Goal: Check status: Check status

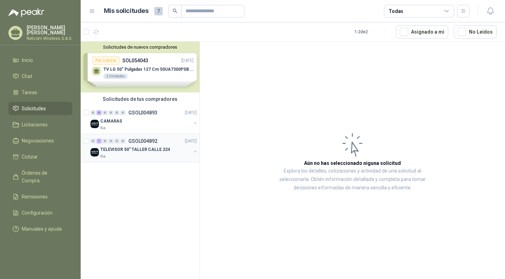
click at [128, 158] on div "Kia" at bounding box center [145, 157] width 91 height 6
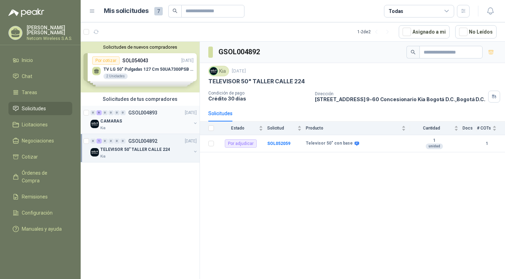
click at [154, 121] on div "CAMARAS" at bounding box center [145, 121] width 91 height 8
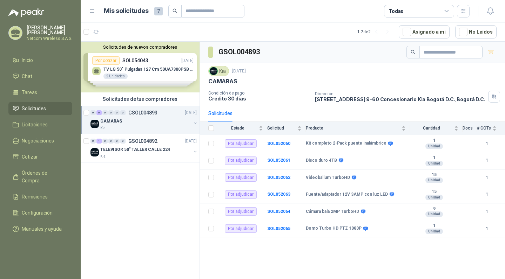
click at [176, 59] on div "Solicitudes de nuevos compradores Por cotizar SOL054043 [DATE] TV LG 50" Pulgad…" at bounding box center [140, 67] width 119 height 51
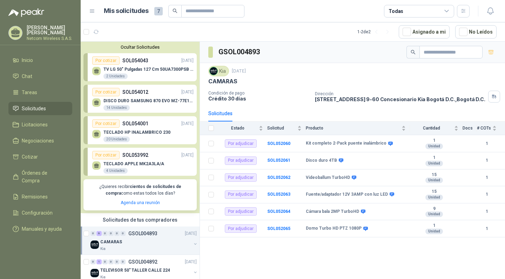
click at [181, 59] on p "[DATE]" at bounding box center [187, 60] width 12 height 7
